Goal: Complete application form

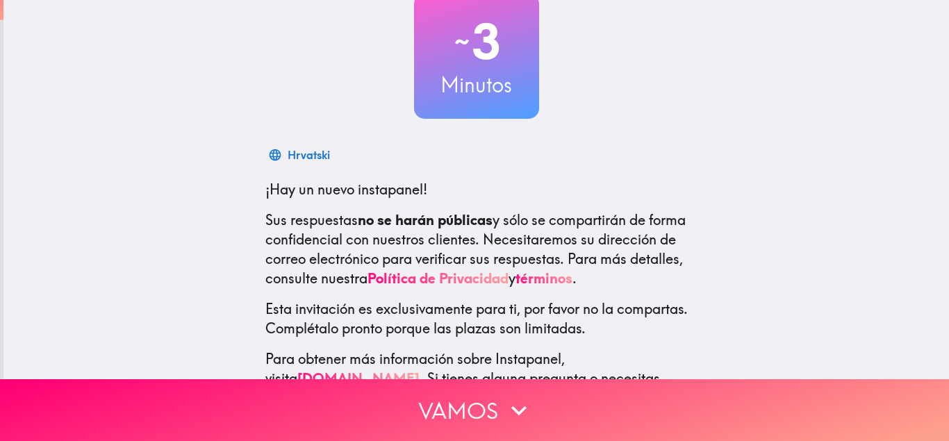
scroll to position [146, 0]
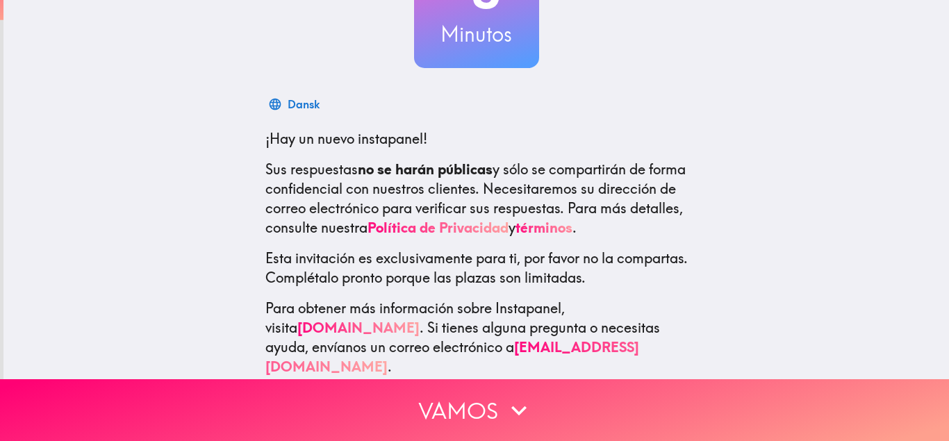
click at [451, 375] on div "~ 3 Minutos Dansk ¡Hay un nuevo instapanel! Sus respuestas no se harán públicas…" at bounding box center [476, 126] width 946 height 545
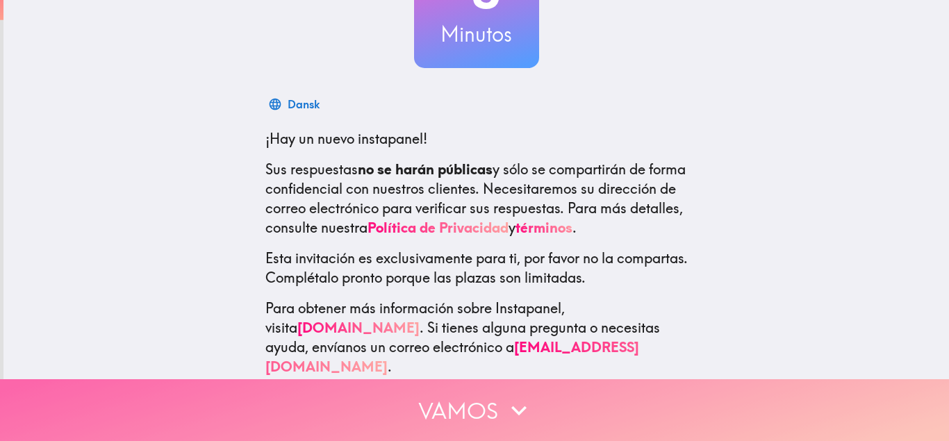
click at [429, 418] on button "Vamos" at bounding box center [474, 410] width 949 height 62
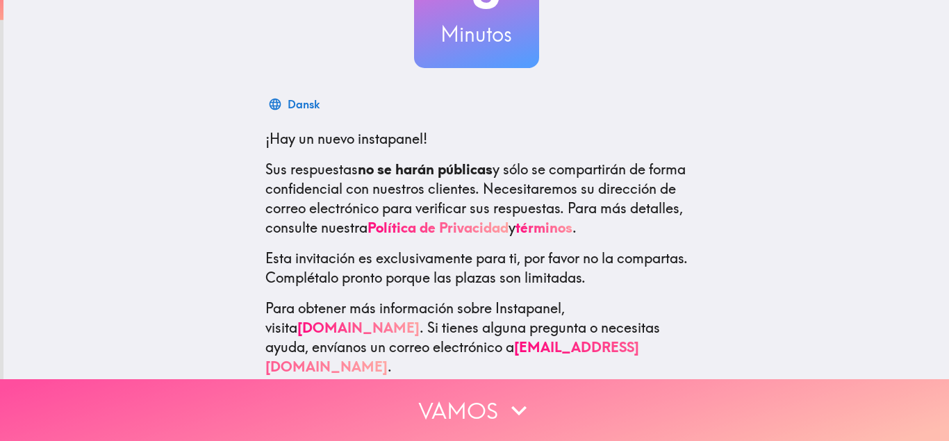
scroll to position [0, 0]
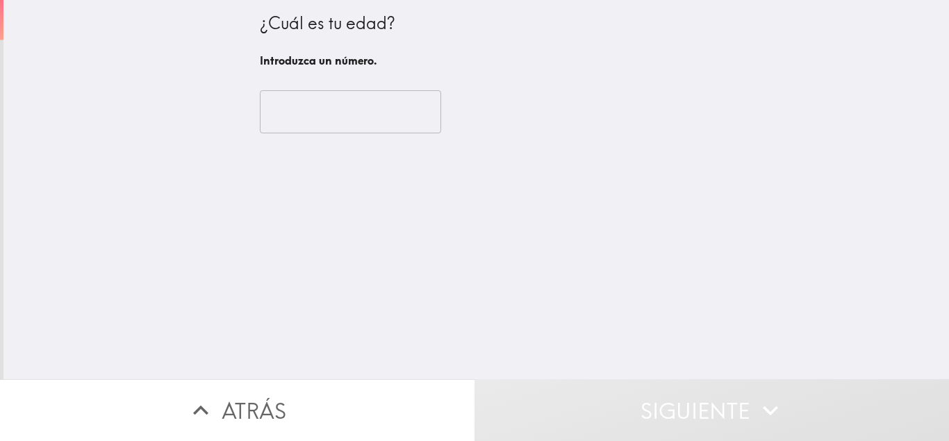
click at [341, 104] on input "number" at bounding box center [350, 111] width 181 height 43
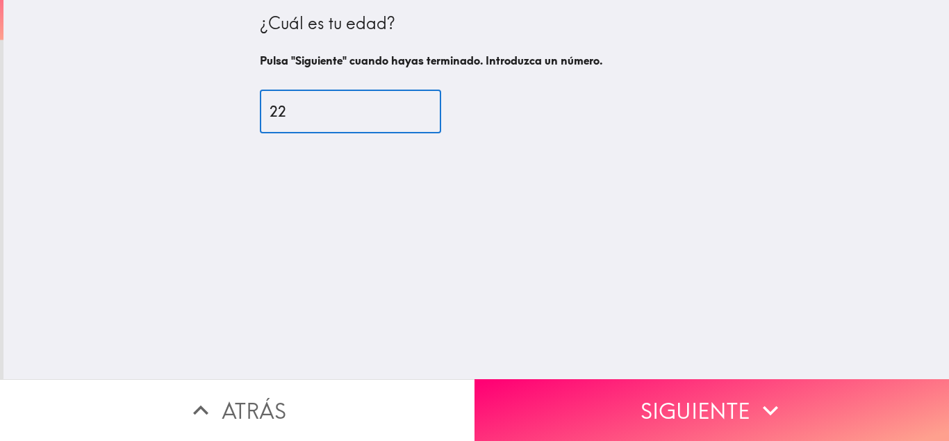
type input "22"
click at [623, 379] on div "¿Cuál es tu edad? Pulsa "Siguiente" cuando hayas terminado. Introduzca un númer…" at bounding box center [476, 189] width 946 height 379
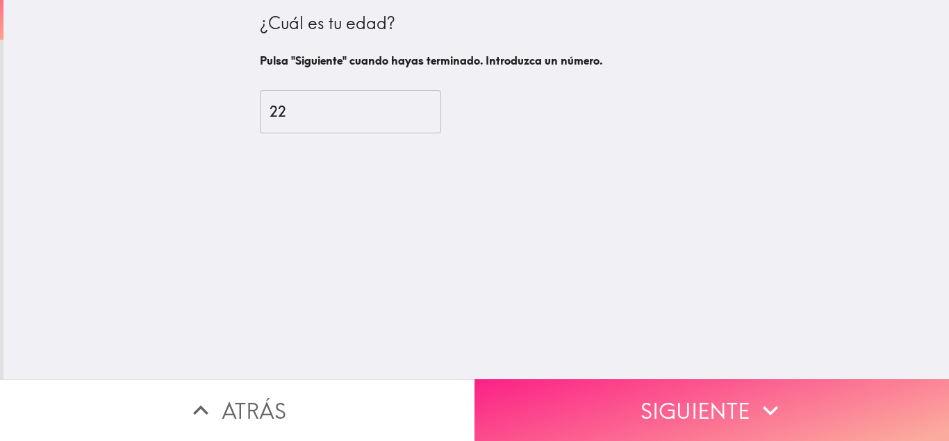
click at [634, 406] on button "Siguiente" at bounding box center [712, 410] width 475 height 62
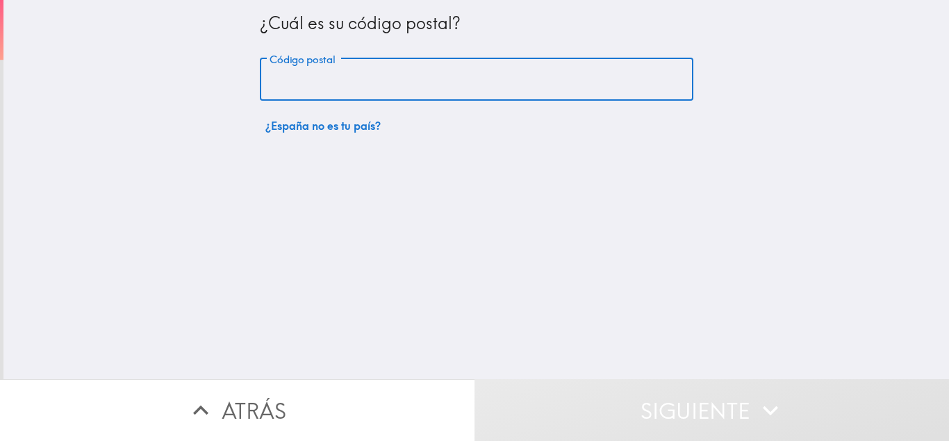
click at [329, 80] on input "Código postal" at bounding box center [477, 79] width 434 height 43
type input "41013"
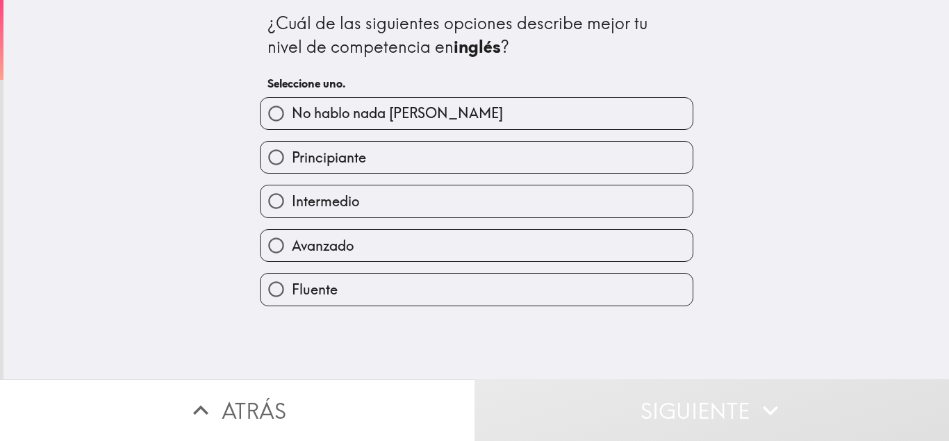
click at [323, 243] on span "Avanzado" at bounding box center [323, 245] width 62 height 19
click at [292, 243] on input "Avanzado" at bounding box center [276, 245] width 31 height 31
radio input "true"
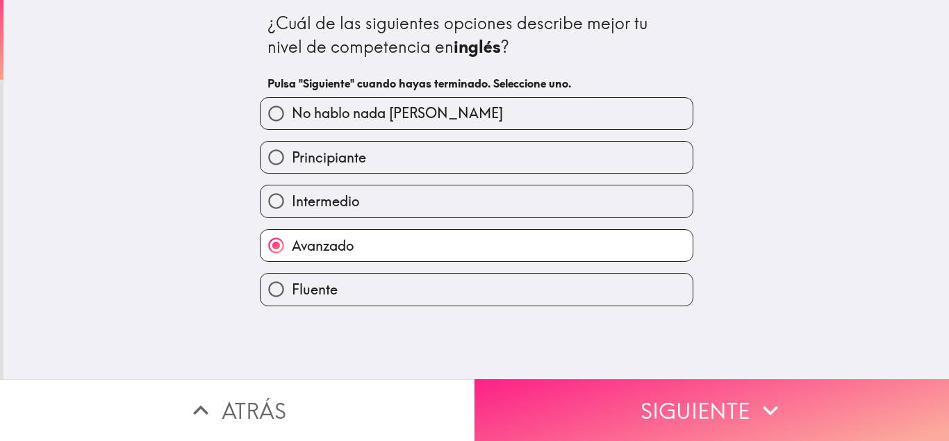
click at [653, 391] on button "Siguiente" at bounding box center [712, 410] width 475 height 62
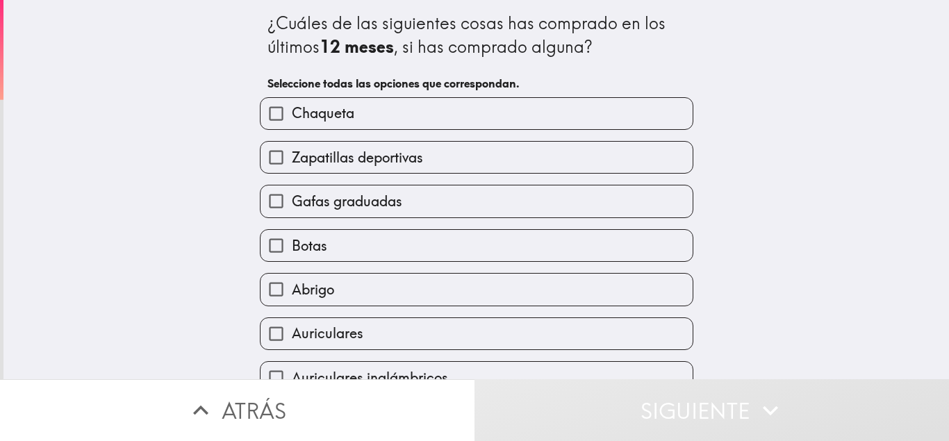
click at [423, 163] on span "Zapatillas deportivas" at bounding box center [357, 157] width 131 height 19
click at [292, 163] on input "Zapatillas deportivas" at bounding box center [276, 157] width 31 height 31
checkbox input "true"
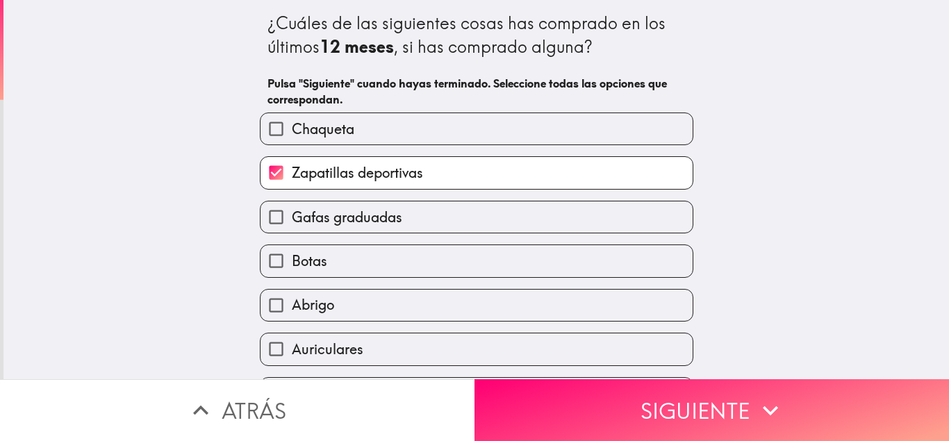
click at [435, 123] on label "Chaqueta" at bounding box center [477, 128] width 432 height 31
click at [292, 123] on input "Chaqueta" at bounding box center [276, 128] width 31 height 31
checkbox input "true"
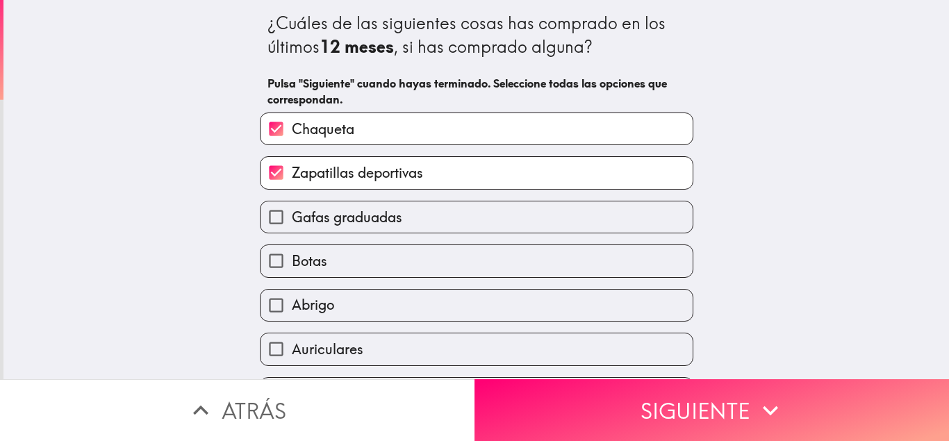
scroll to position [163, 0]
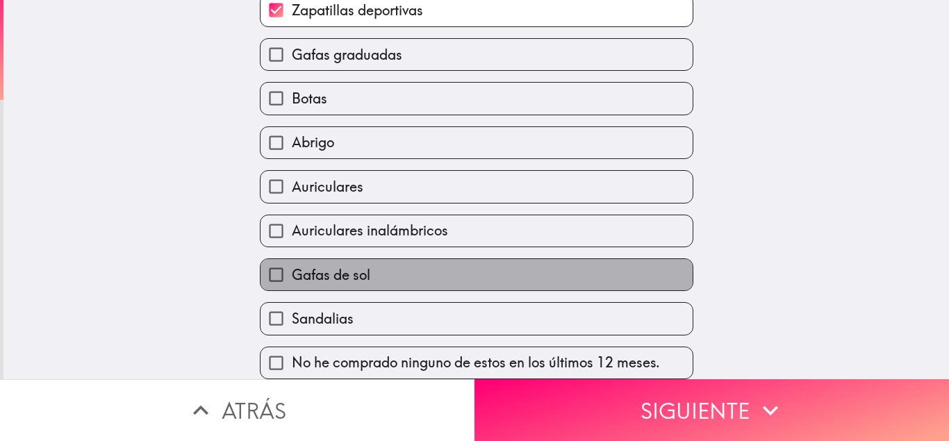
click at [446, 284] on label "Gafas de sol" at bounding box center [477, 274] width 432 height 31
click at [292, 284] on input "Gafas de sol" at bounding box center [276, 274] width 31 height 31
checkbox input "true"
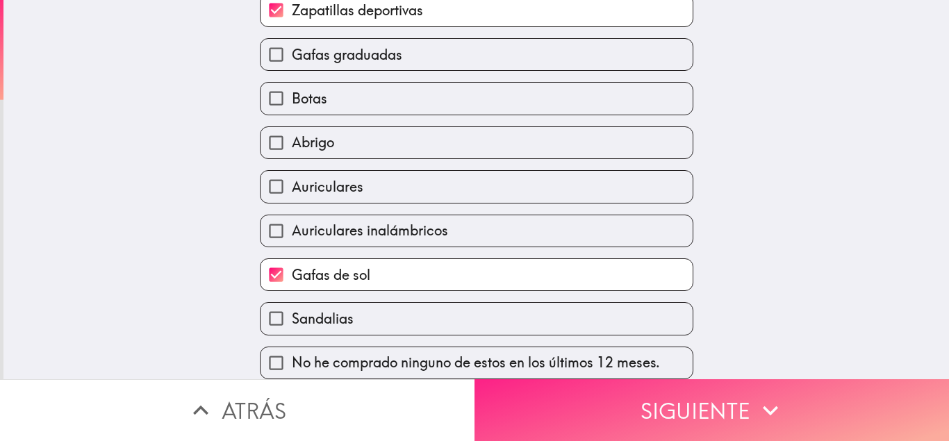
click at [632, 424] on button "Siguiente" at bounding box center [712, 410] width 475 height 62
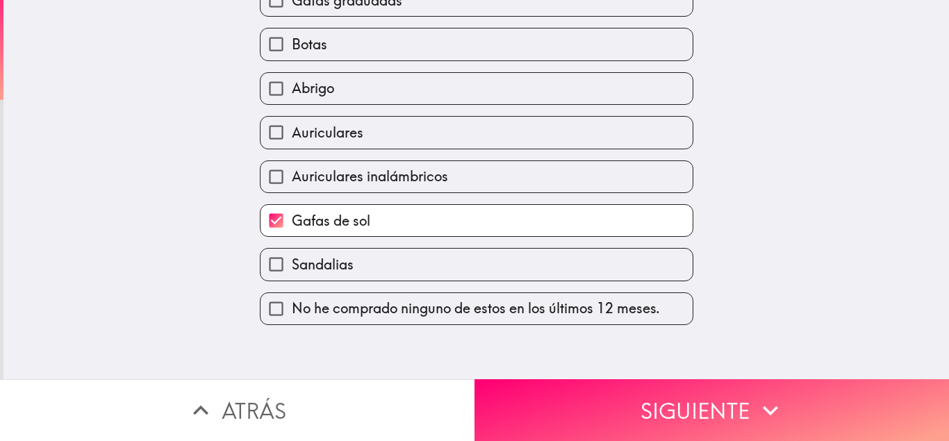
scroll to position [0, 0]
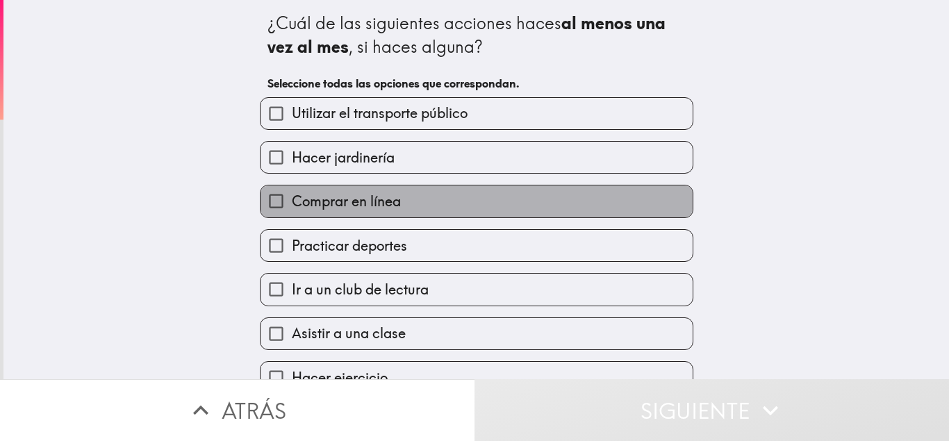
click at [373, 201] on span "Comprar en línea" at bounding box center [346, 201] width 109 height 19
click at [292, 201] on input "Comprar en línea" at bounding box center [276, 201] width 31 height 31
checkbox input "true"
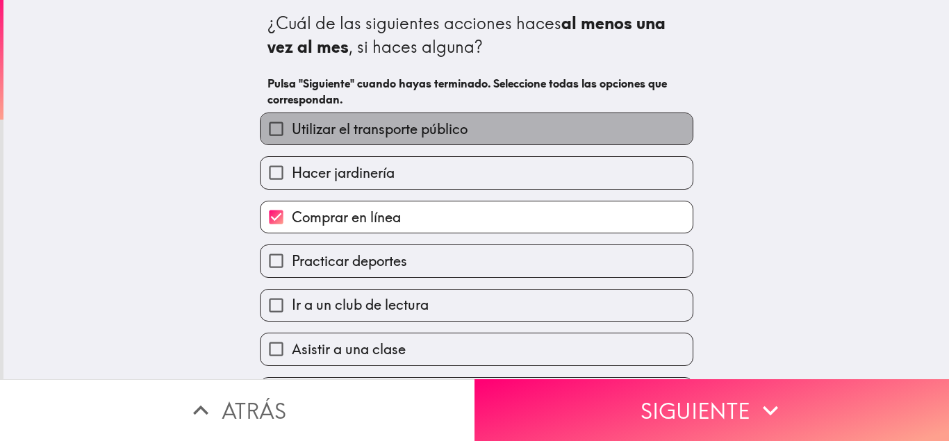
click at [411, 116] on label "Utilizar el transporte público" at bounding box center [477, 128] width 432 height 31
click at [292, 116] on input "Utilizar el transporte público" at bounding box center [276, 128] width 31 height 31
checkbox input "true"
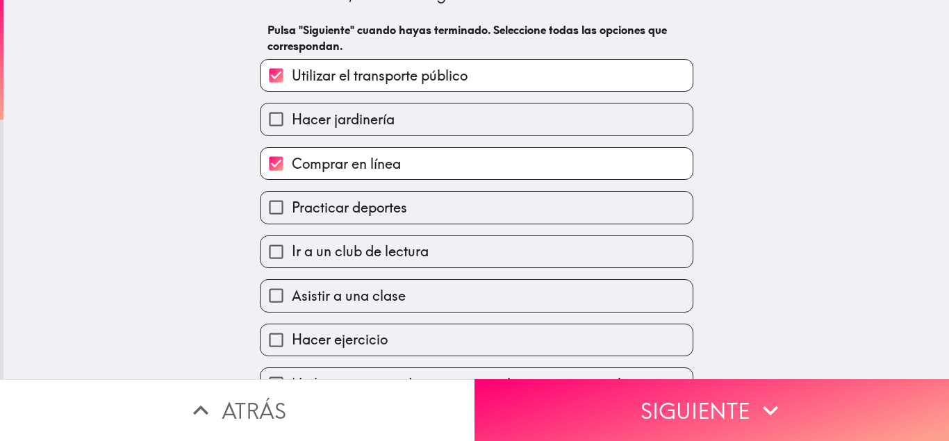
scroll to position [74, 0]
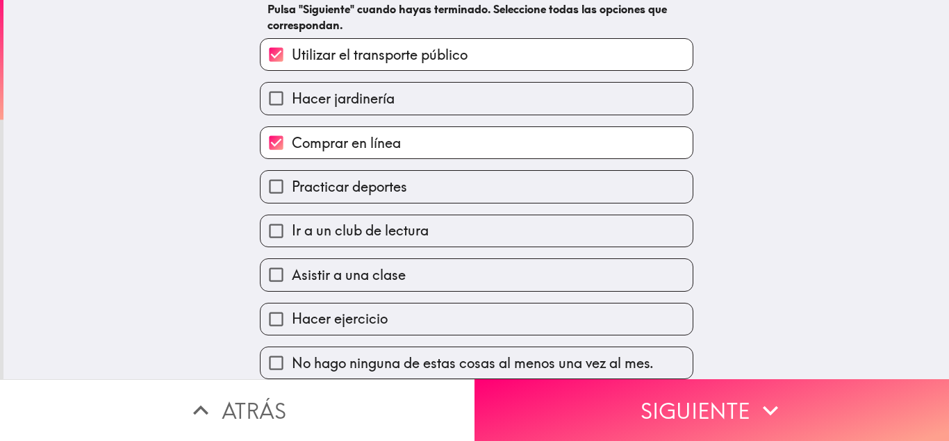
click at [407, 315] on label "Hacer ejercicio" at bounding box center [477, 319] width 432 height 31
click at [292, 315] on input "Hacer ejercicio" at bounding box center [276, 319] width 31 height 31
checkbox input "true"
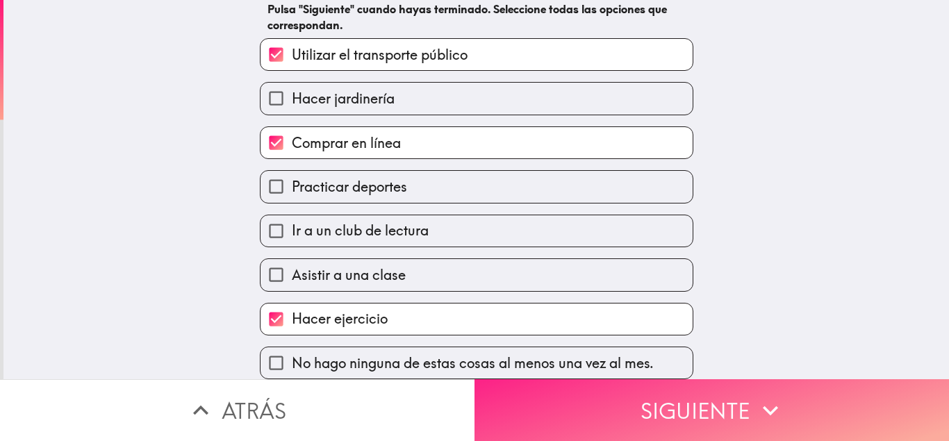
click at [613, 418] on button "Siguiente" at bounding box center [712, 410] width 475 height 62
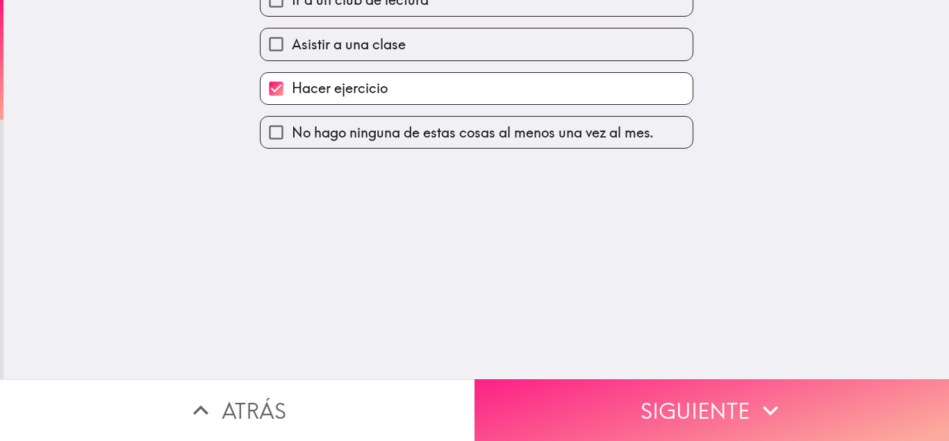
scroll to position [0, 0]
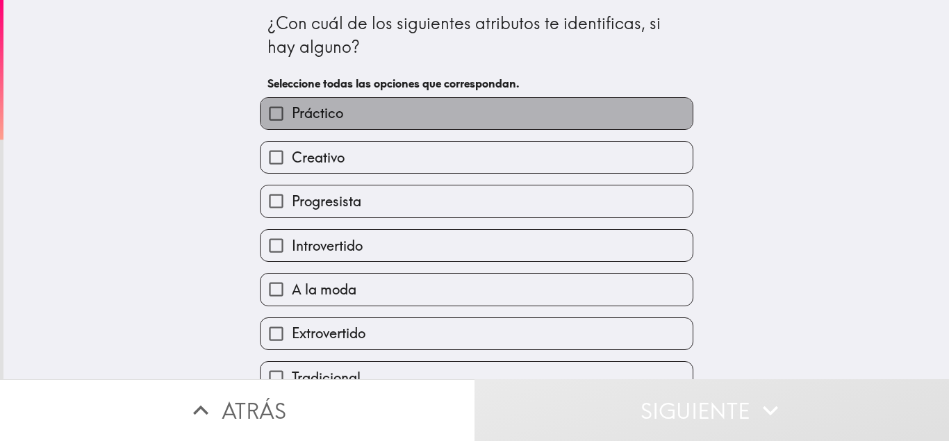
click at [411, 129] on label "Práctico" at bounding box center [477, 113] width 432 height 31
click at [292, 129] on input "Práctico" at bounding box center [276, 113] width 31 height 31
checkbox input "true"
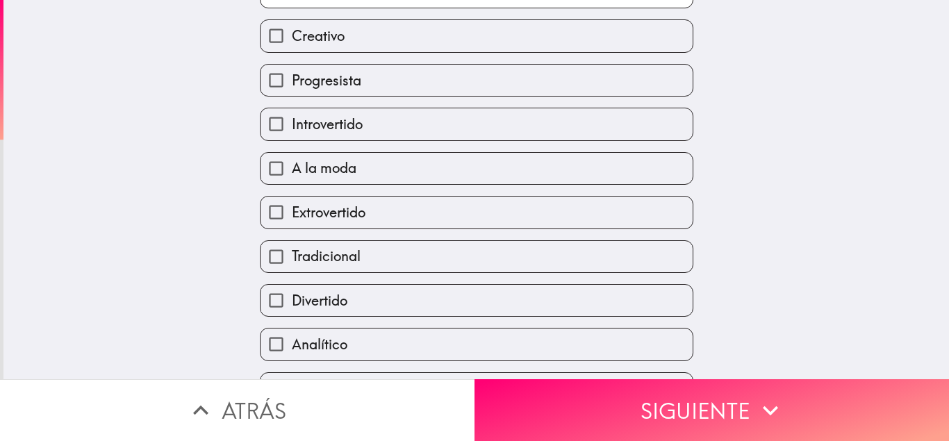
scroll to position [163, 0]
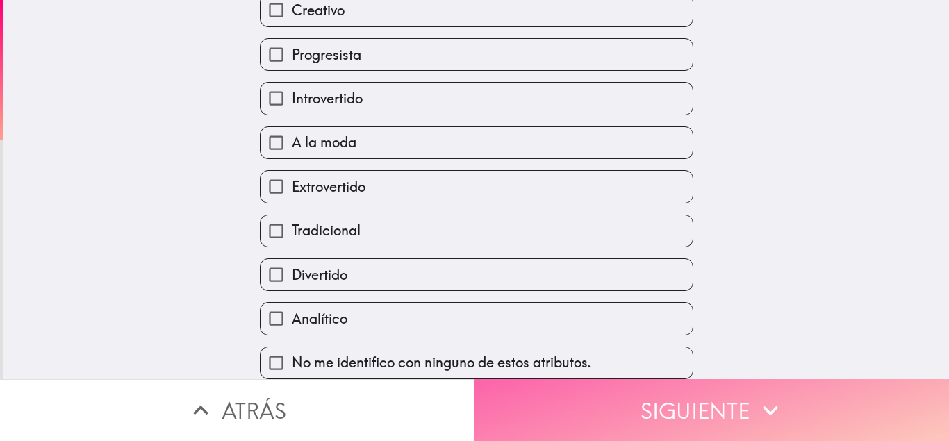
click at [669, 438] on button "Siguiente" at bounding box center [712, 410] width 475 height 62
